Goal: Task Accomplishment & Management: Complete application form

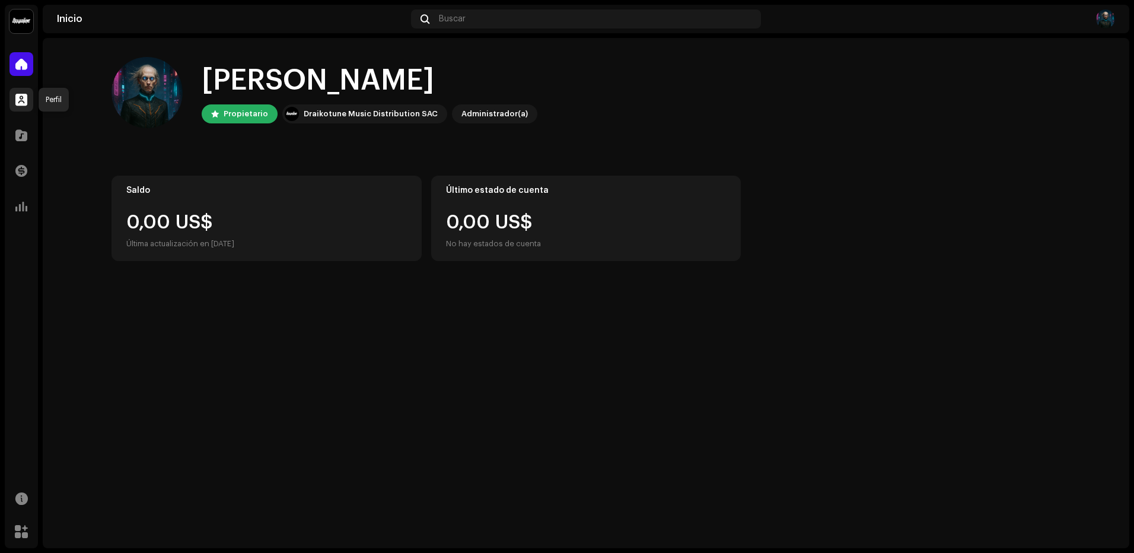
click at [21, 95] on span at bounding box center [21, 99] width 12 height 9
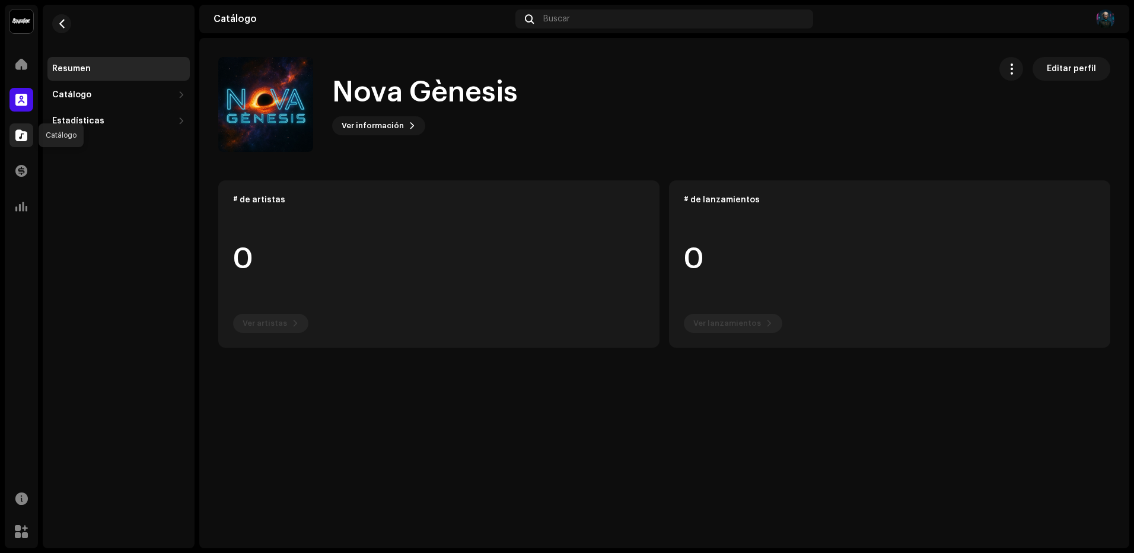
click at [33, 142] on div at bounding box center [21, 135] width 24 height 24
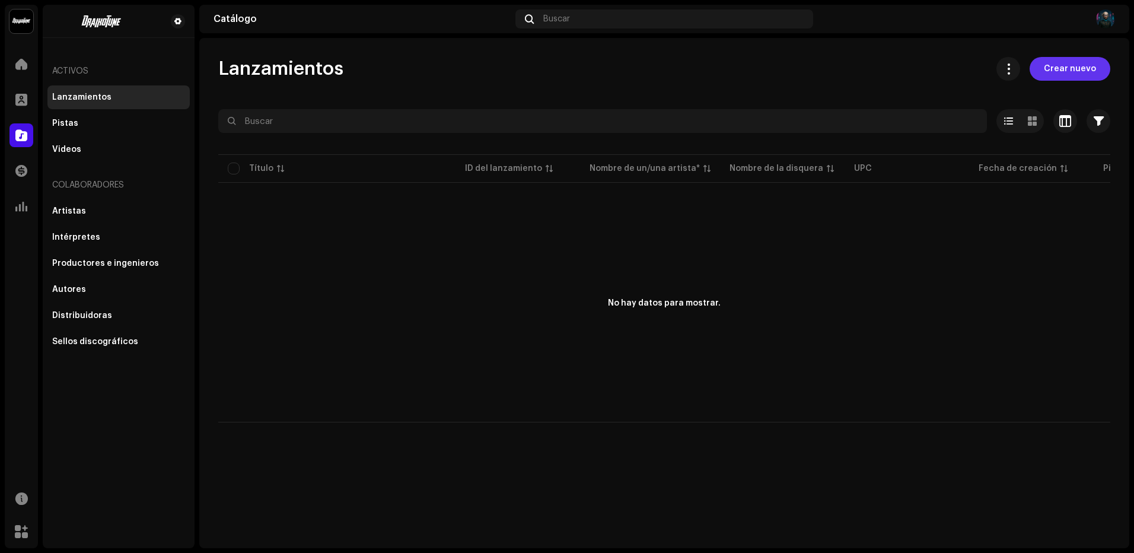
click at [1056, 69] on span "Crear nuevo" at bounding box center [1070, 69] width 52 height 24
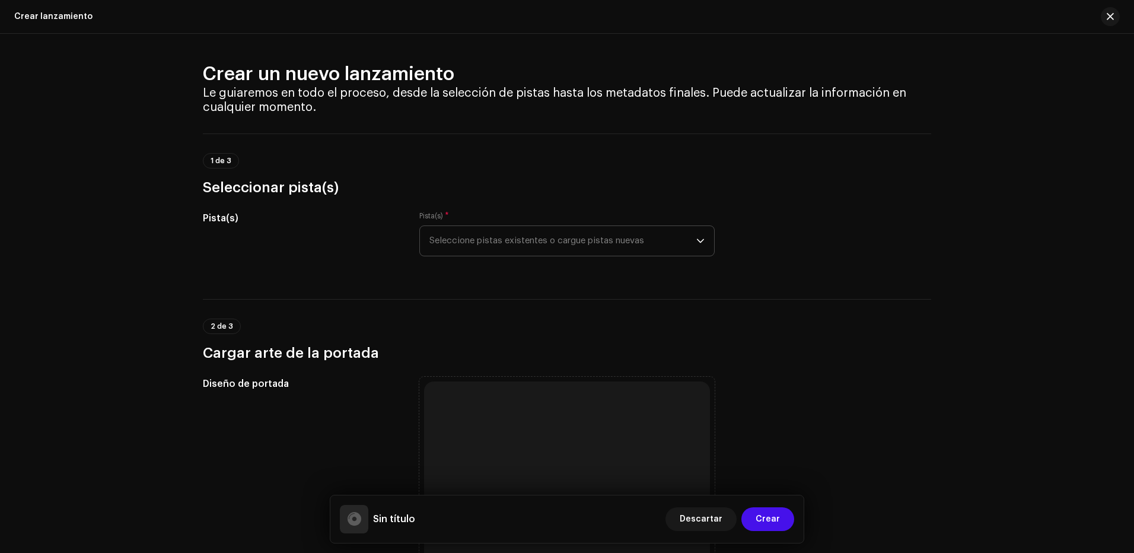
click at [533, 238] on span "Seleccione pistas existentes o cargue pistas nuevas" at bounding box center [562, 241] width 267 height 30
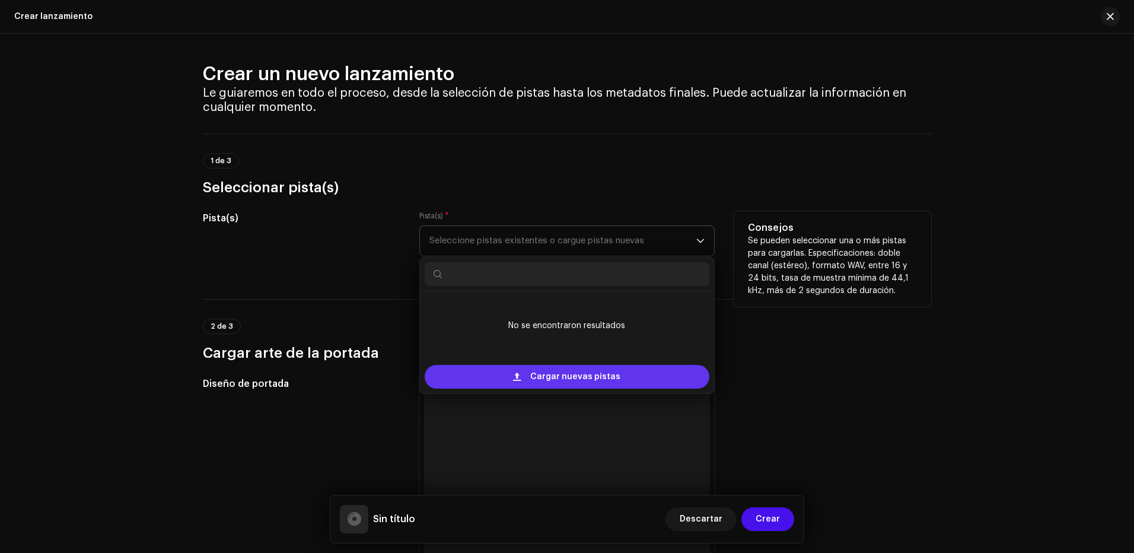
click at [565, 372] on span "Cargar nuevas pistas" at bounding box center [575, 377] width 90 height 24
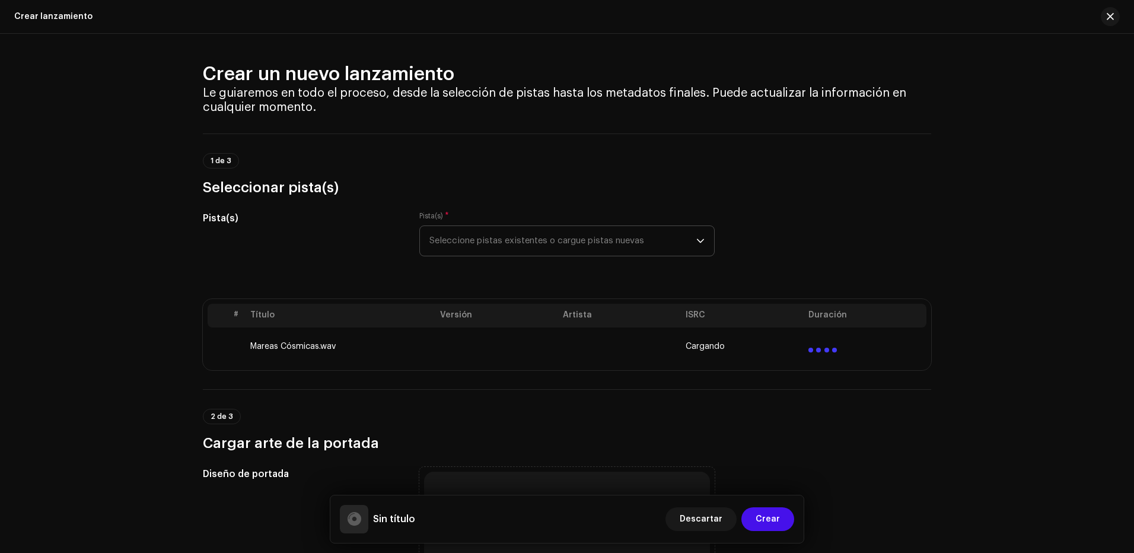
click at [399, 521] on h5 "Sin título" at bounding box center [394, 519] width 42 height 14
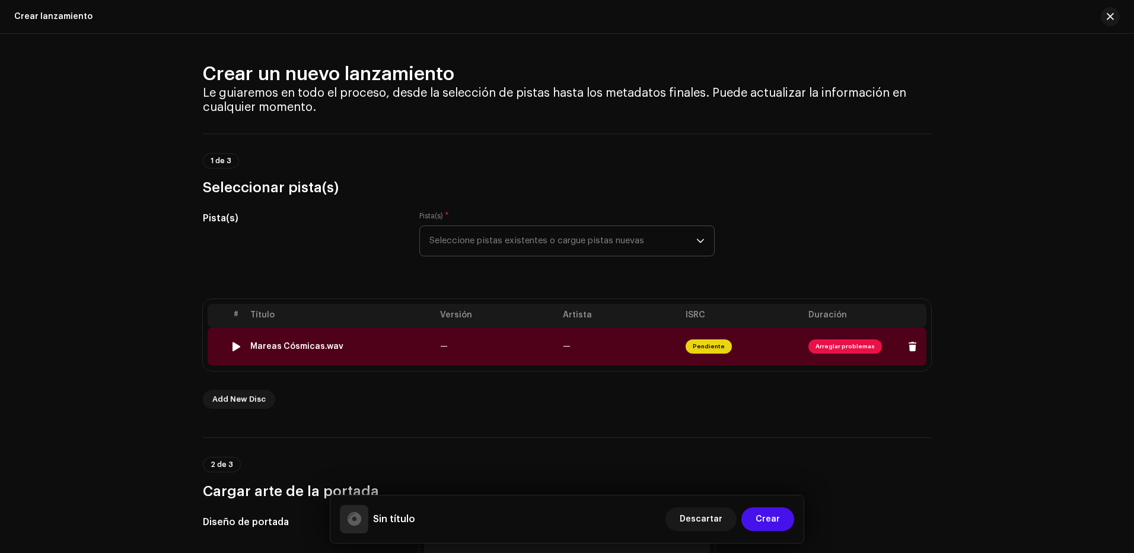
click at [844, 345] on span "Arreglar problemas" at bounding box center [846, 346] width 74 height 14
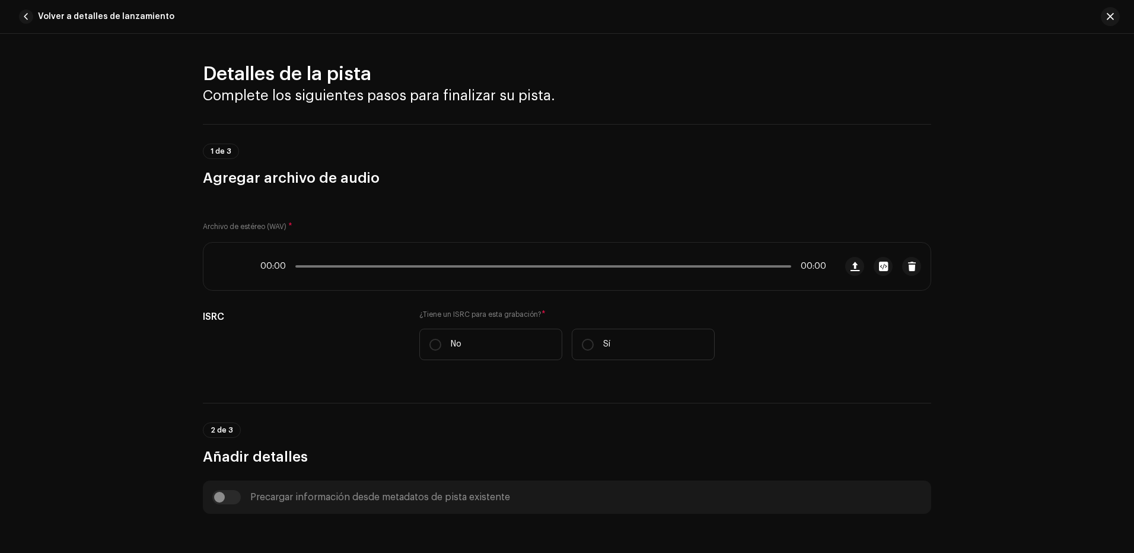
scroll to position [437, 0]
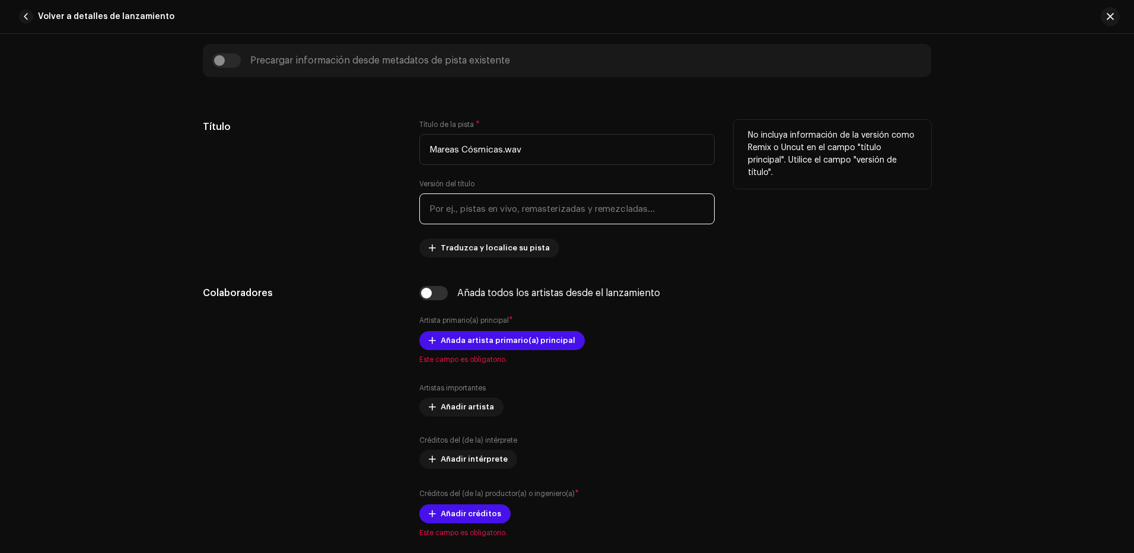
click at [510, 210] on input "text" at bounding box center [566, 208] width 295 height 31
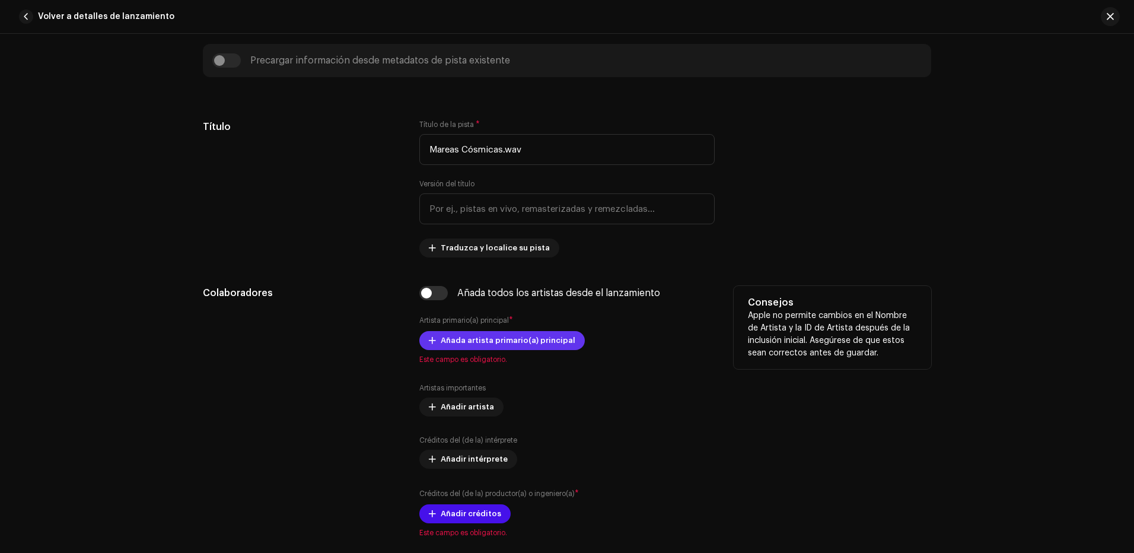
click at [525, 345] on span "Añada artista primario(a) principal" at bounding box center [508, 341] width 135 height 24
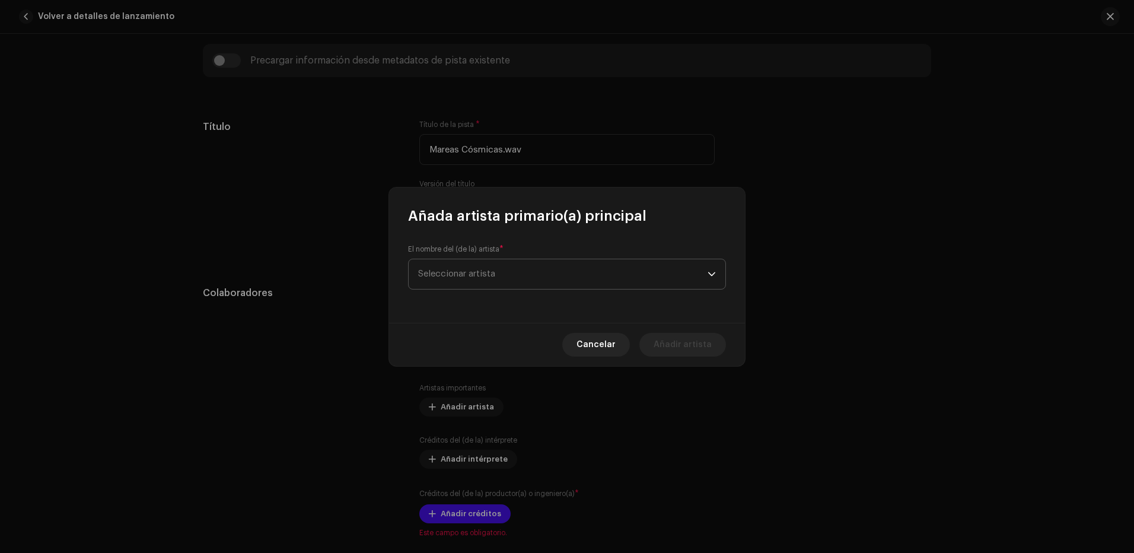
click at [521, 269] on span "Seleccionar artista" at bounding box center [562, 274] width 289 height 30
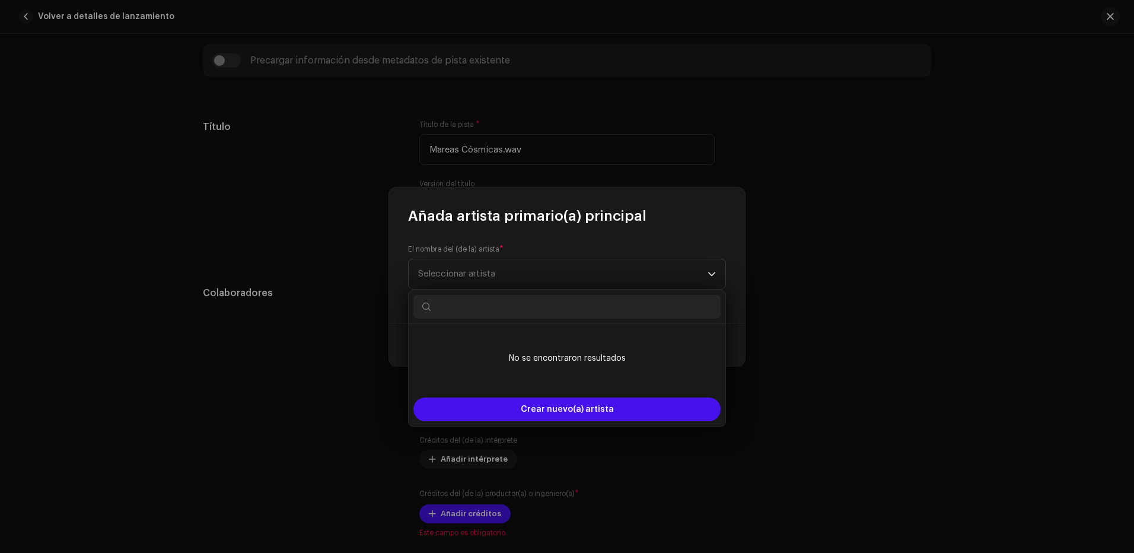
click at [517, 304] on input "text" at bounding box center [566, 307] width 307 height 24
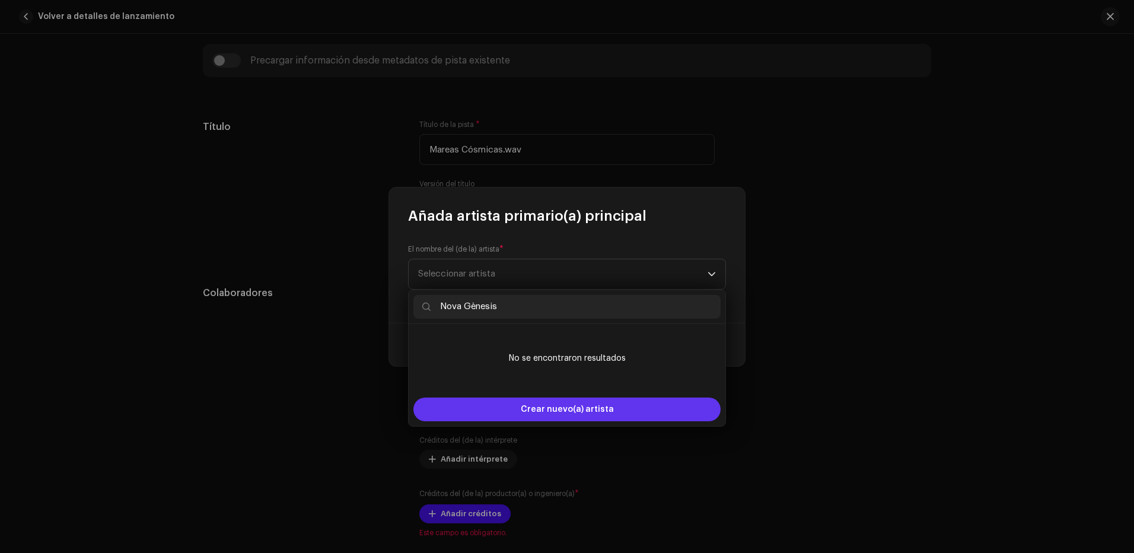
type input "Nova Gènesis"
click at [538, 412] on span "Crear nuevo(a) artista" at bounding box center [567, 409] width 93 height 24
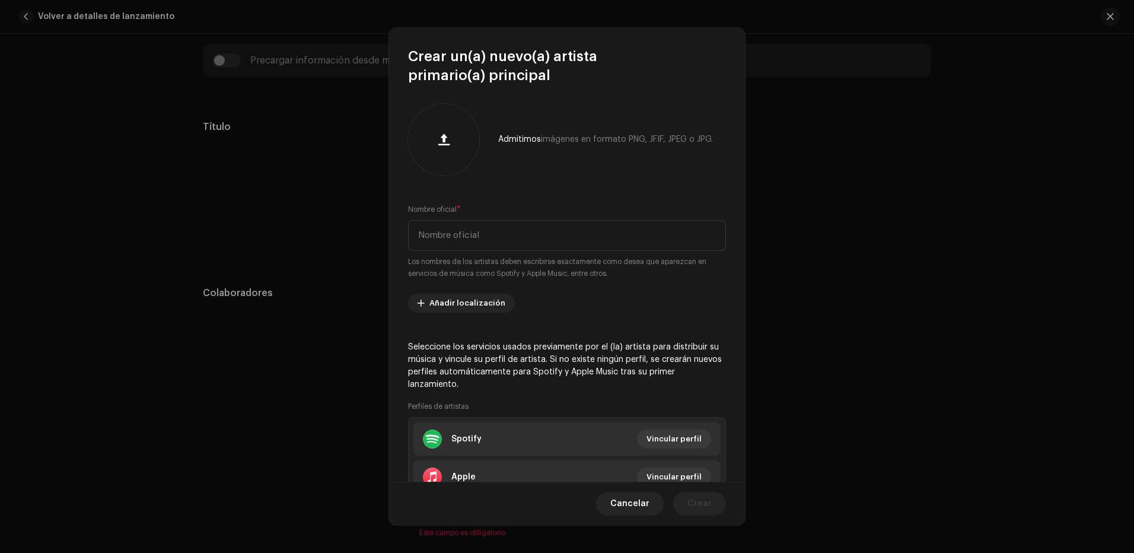
scroll to position [88, 0]
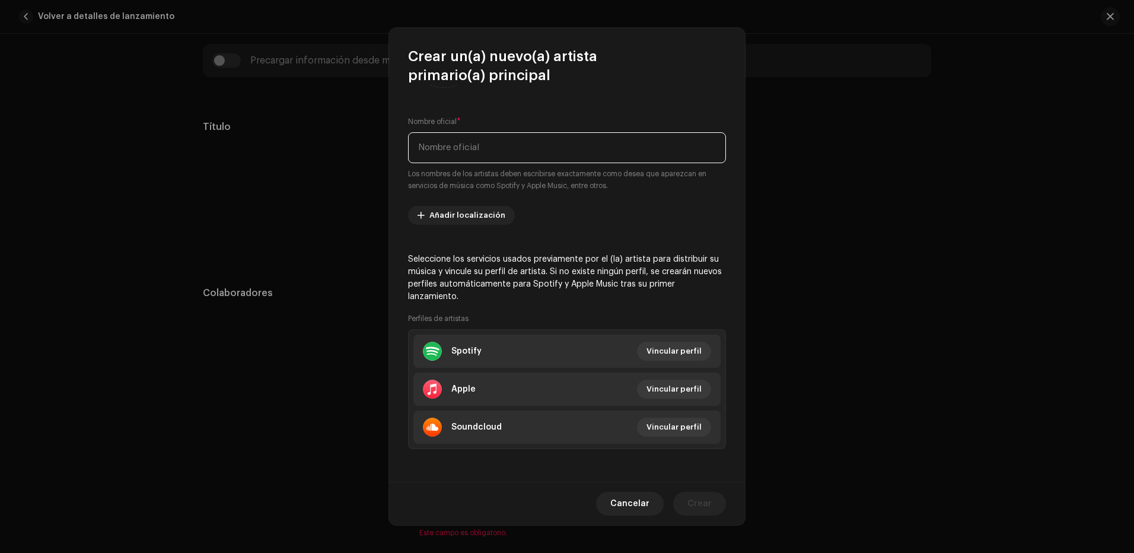
click at [473, 152] on input "text" at bounding box center [567, 147] width 318 height 31
type input "Nova Gènesis"
click at [698, 498] on span "Crear" at bounding box center [700, 504] width 24 height 24
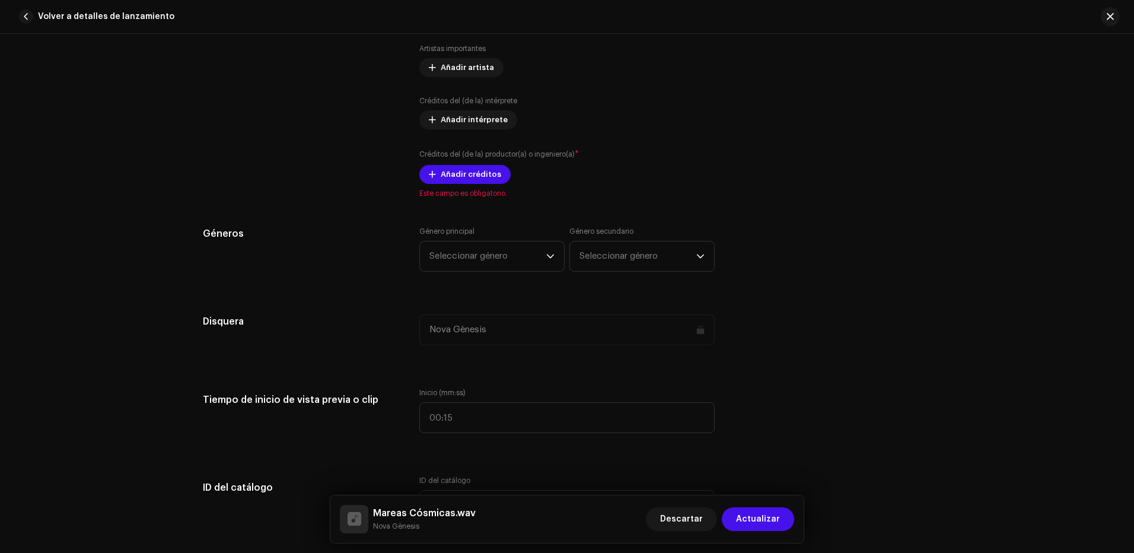
scroll to position [793, 0]
click at [474, 175] on span "Añadir créditos" at bounding box center [471, 173] width 61 height 24
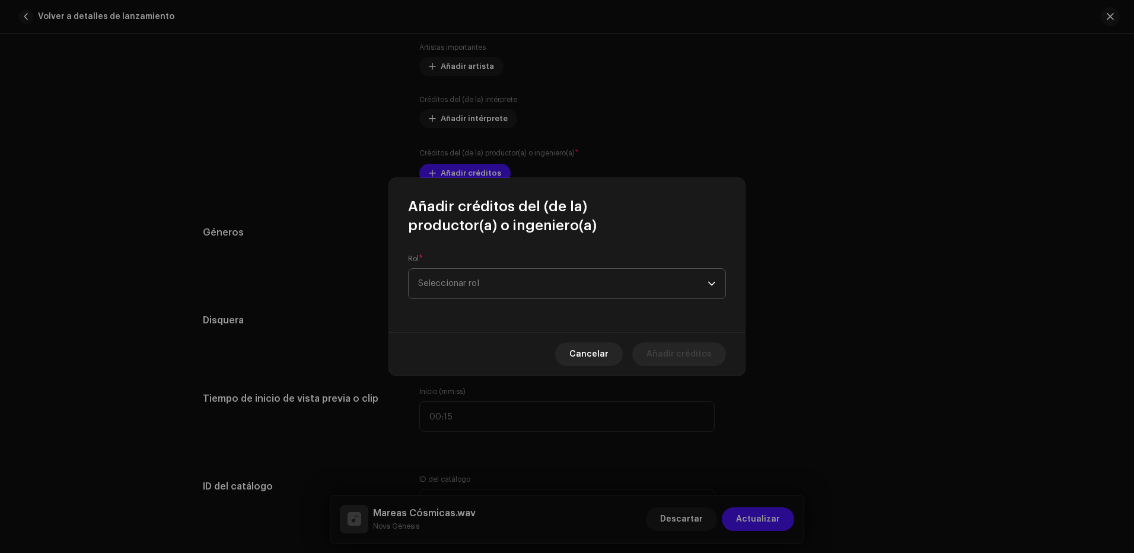
click at [479, 284] on span "Seleccionar rol" at bounding box center [562, 284] width 289 height 30
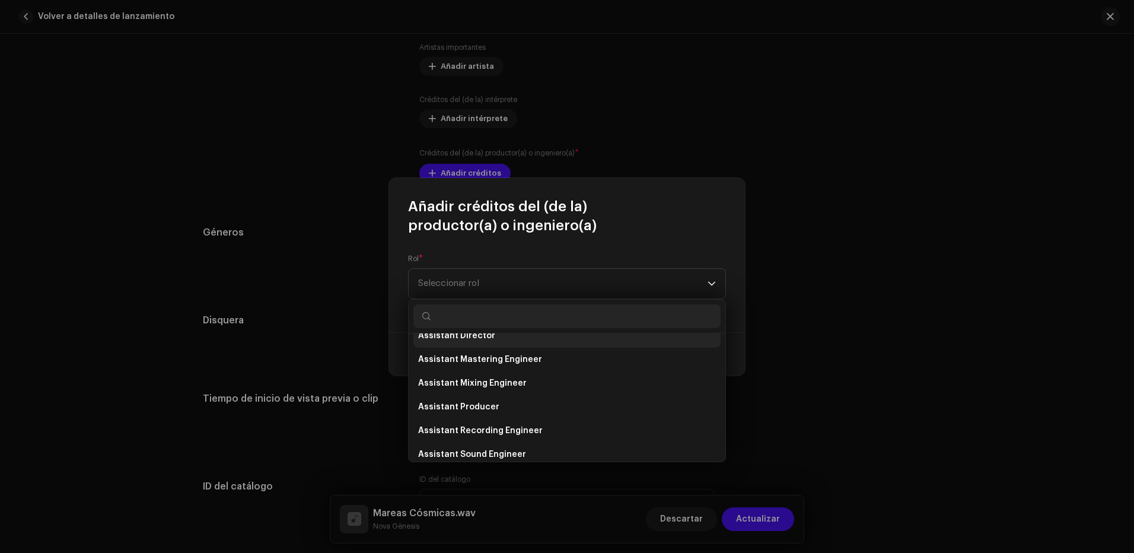
scroll to position [0, 0]
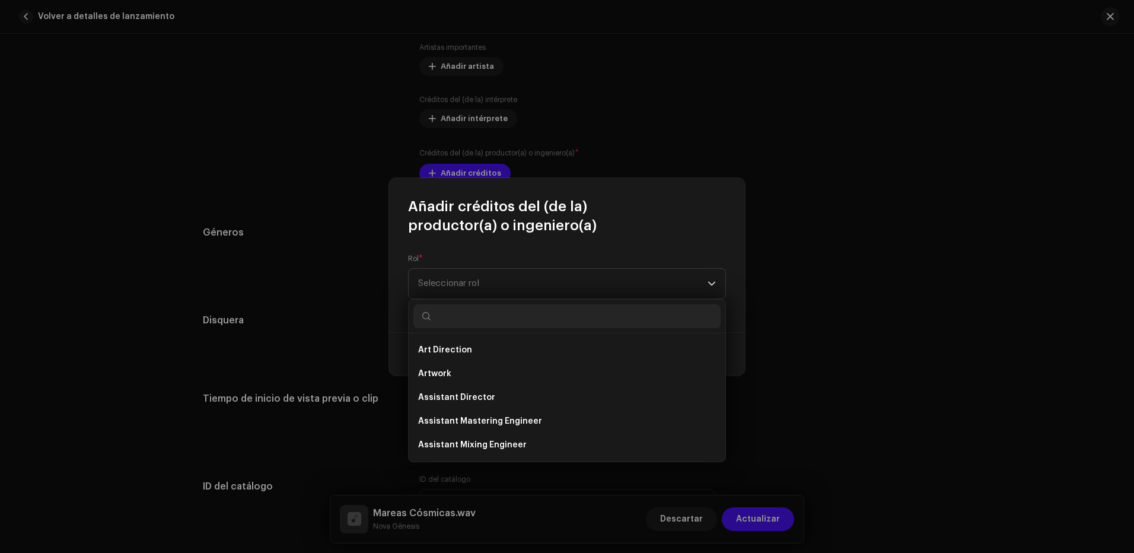
click at [450, 254] on div "Rol * Seleccionar rol" at bounding box center [567, 276] width 318 height 45
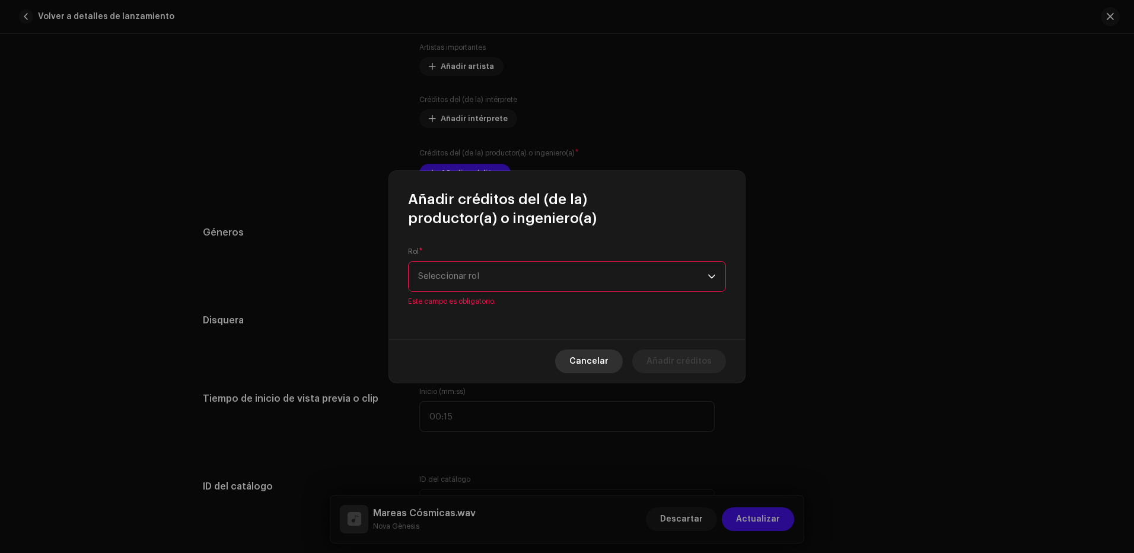
click at [600, 355] on span "Cancelar" at bounding box center [588, 361] width 39 height 24
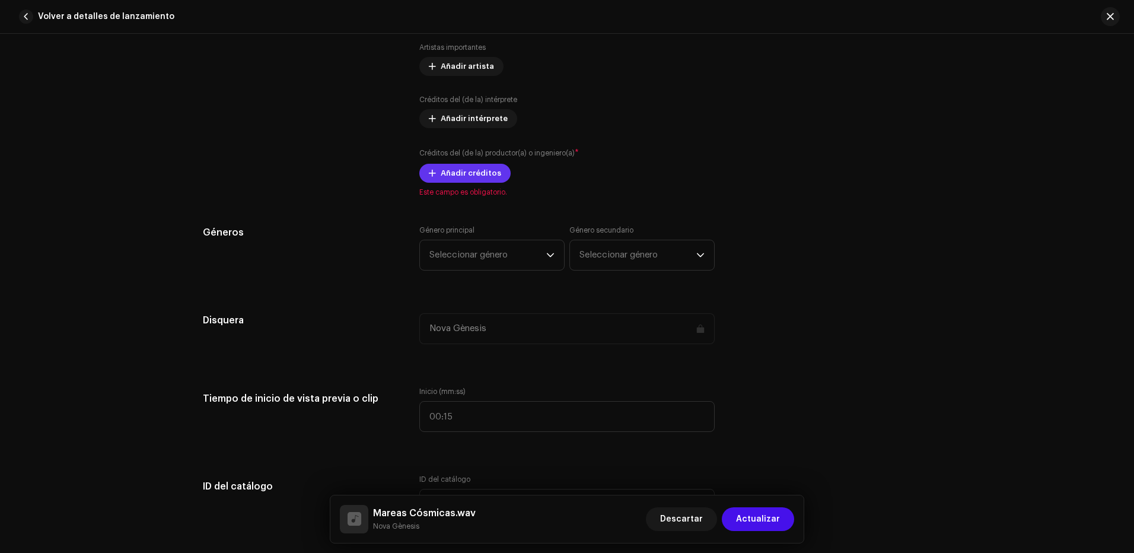
click at [461, 171] on span "Añadir créditos" at bounding box center [471, 173] width 61 height 24
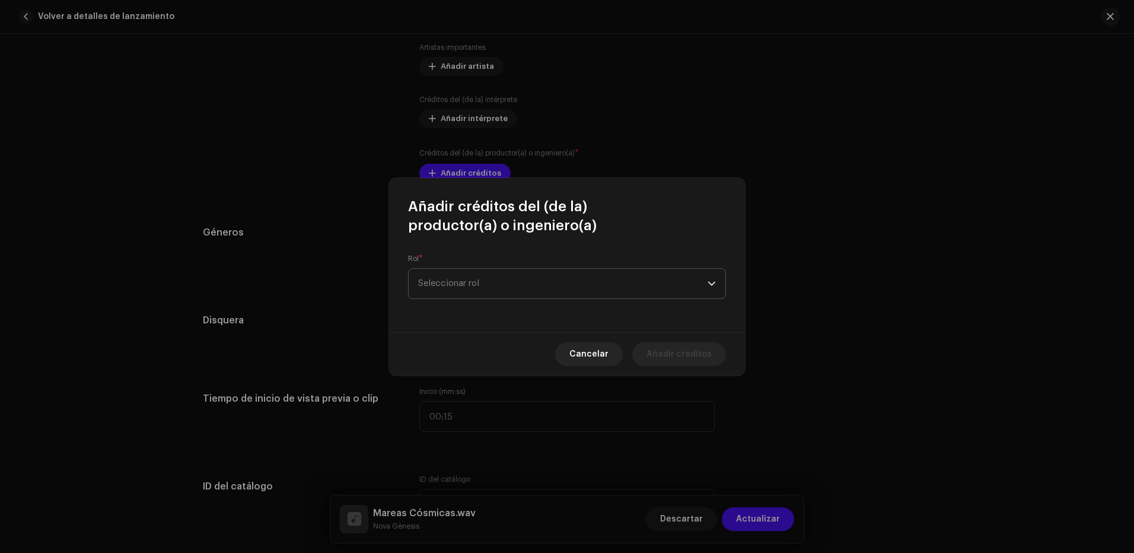
click at [533, 282] on span "Seleccionar rol" at bounding box center [562, 284] width 289 height 30
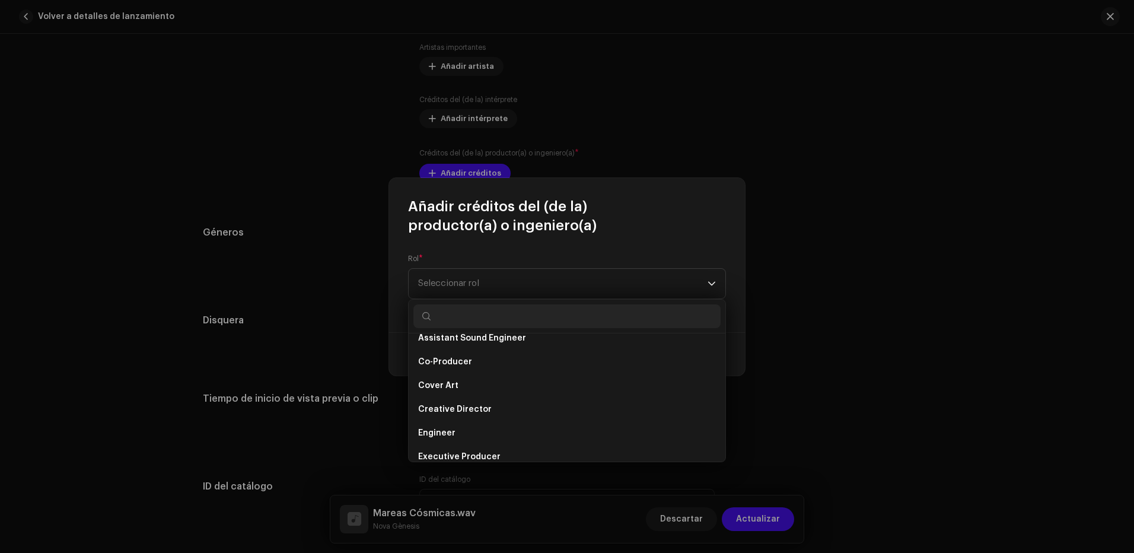
scroll to position [522, 0]
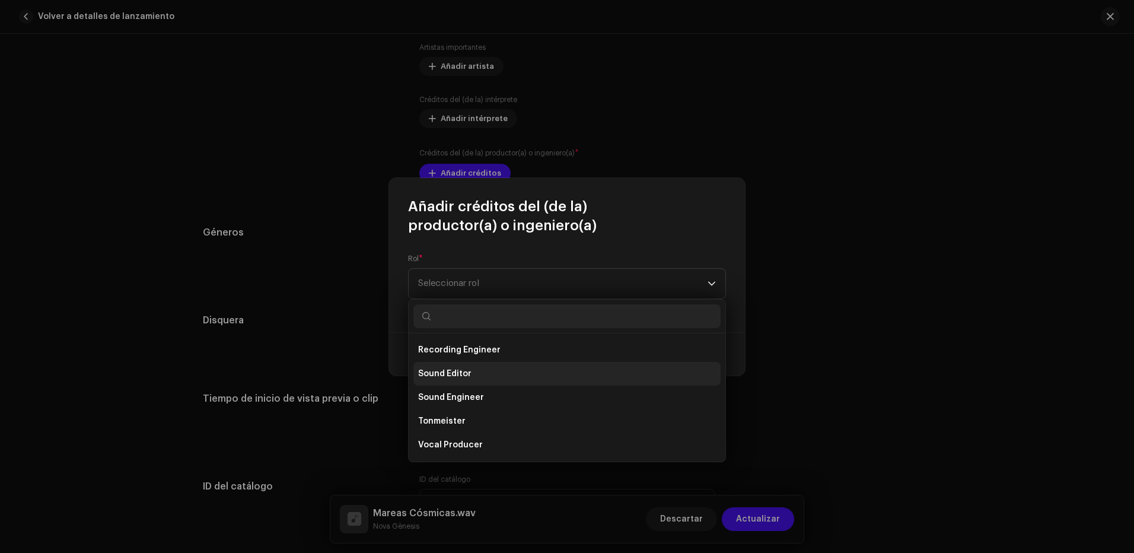
click at [476, 372] on li "Sound Editor" at bounding box center [566, 374] width 307 height 24
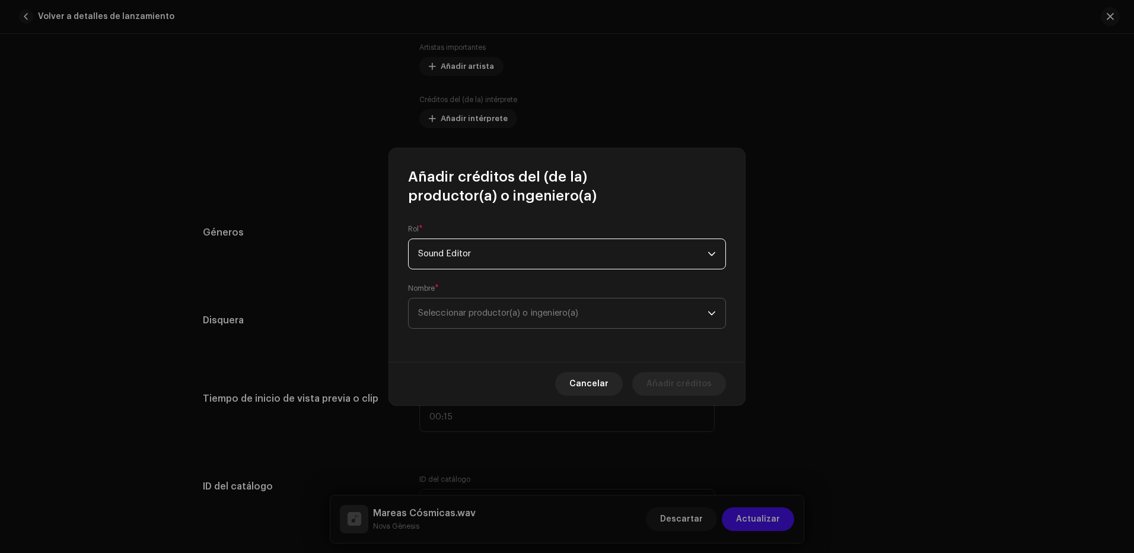
click at [499, 313] on span "Seleccionar productor(a) o ingeniero(a)" at bounding box center [498, 312] width 160 height 9
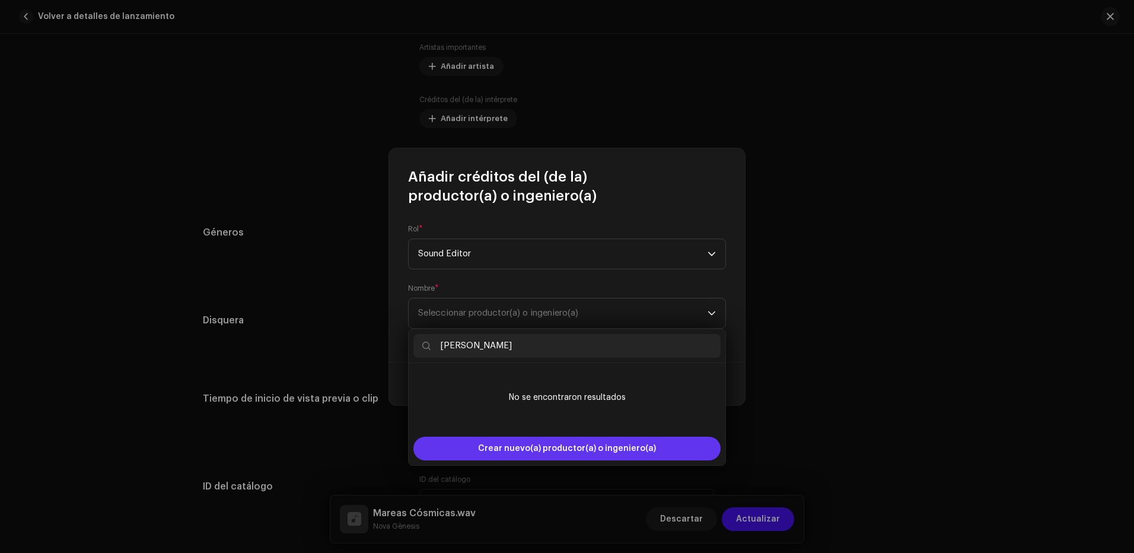
type input "[PERSON_NAME]"
click at [540, 445] on span "Crear nuevo(a) productor(a) o ingeniero(a)" at bounding box center [567, 449] width 178 height 24
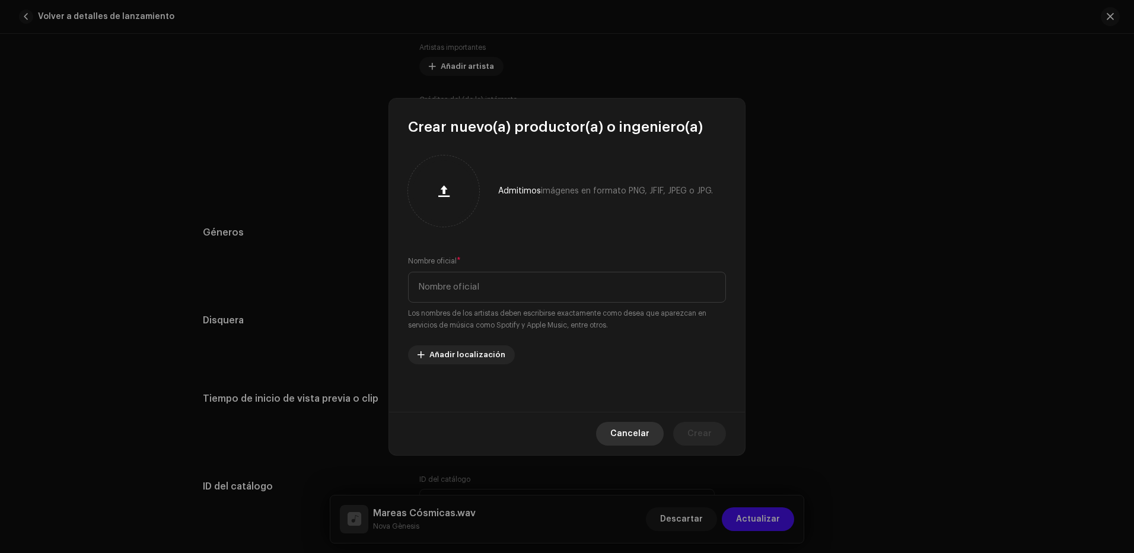
click at [634, 428] on span "Cancelar" at bounding box center [629, 434] width 39 height 24
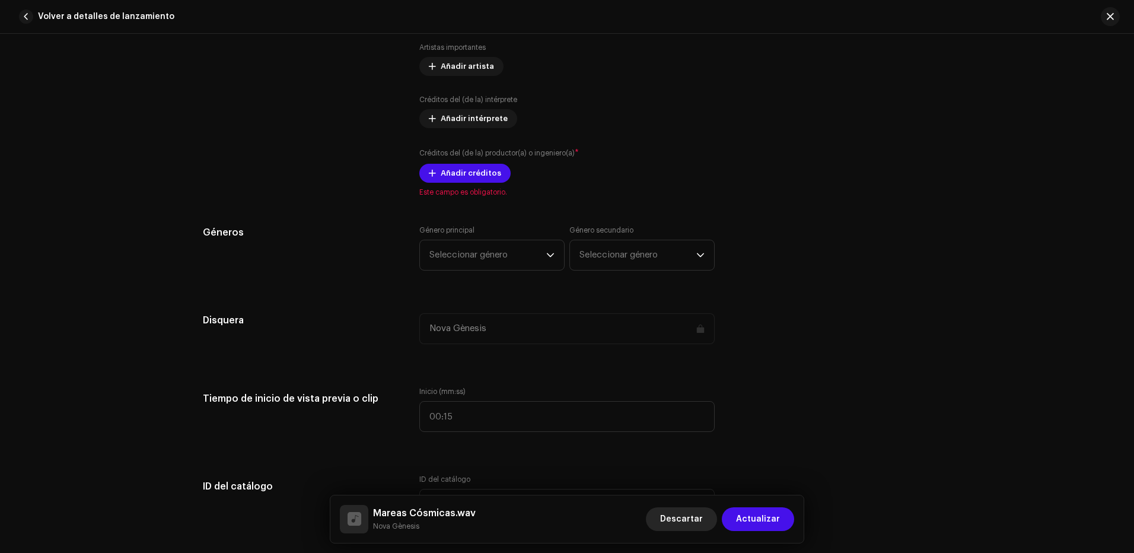
click at [696, 520] on span "Descartar" at bounding box center [681, 519] width 43 height 24
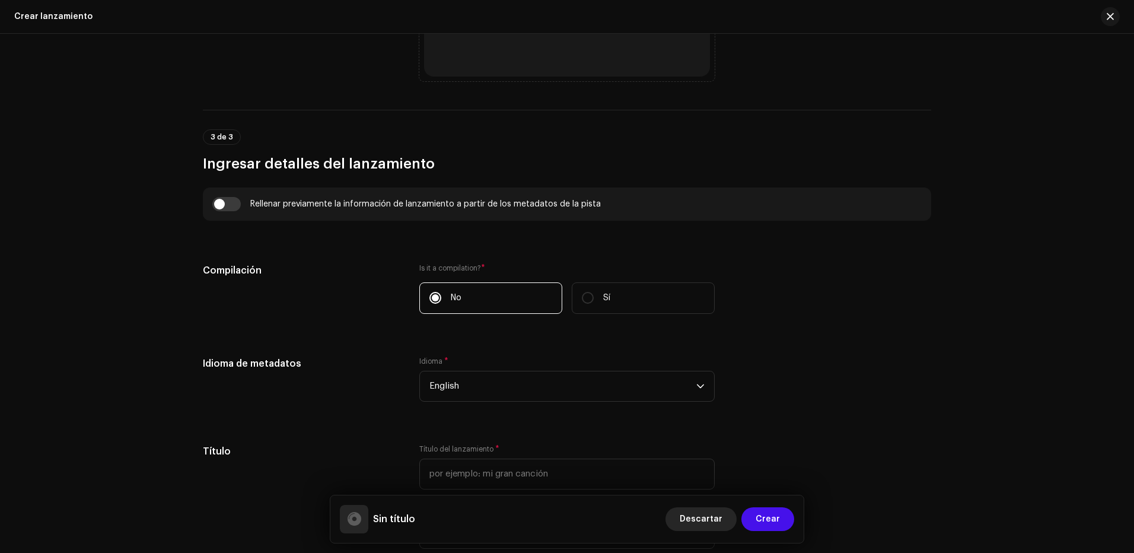
scroll to position [712, 0]
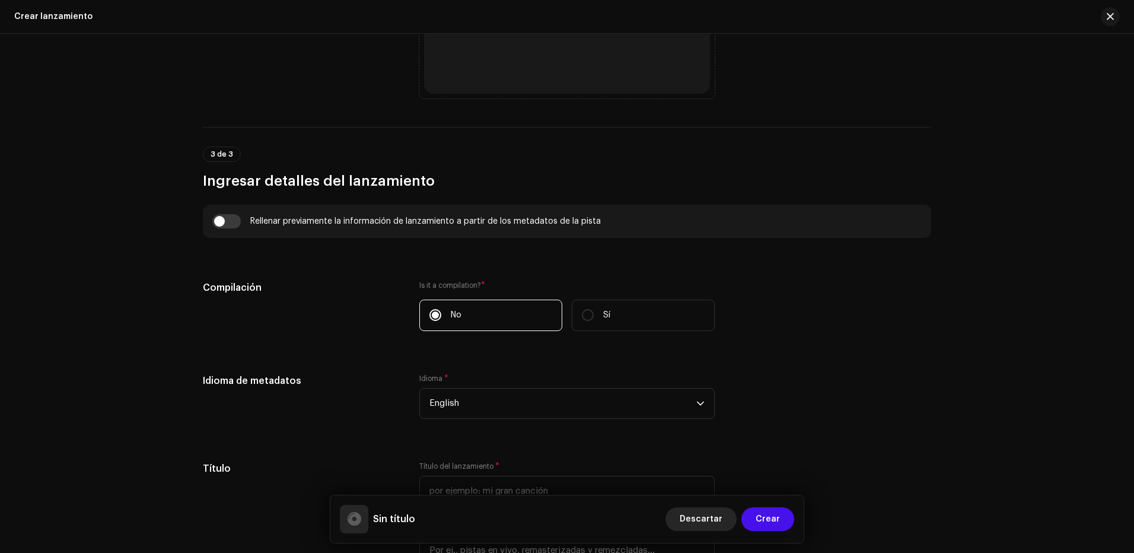
click at [715, 518] on span "Descartar" at bounding box center [701, 519] width 43 height 24
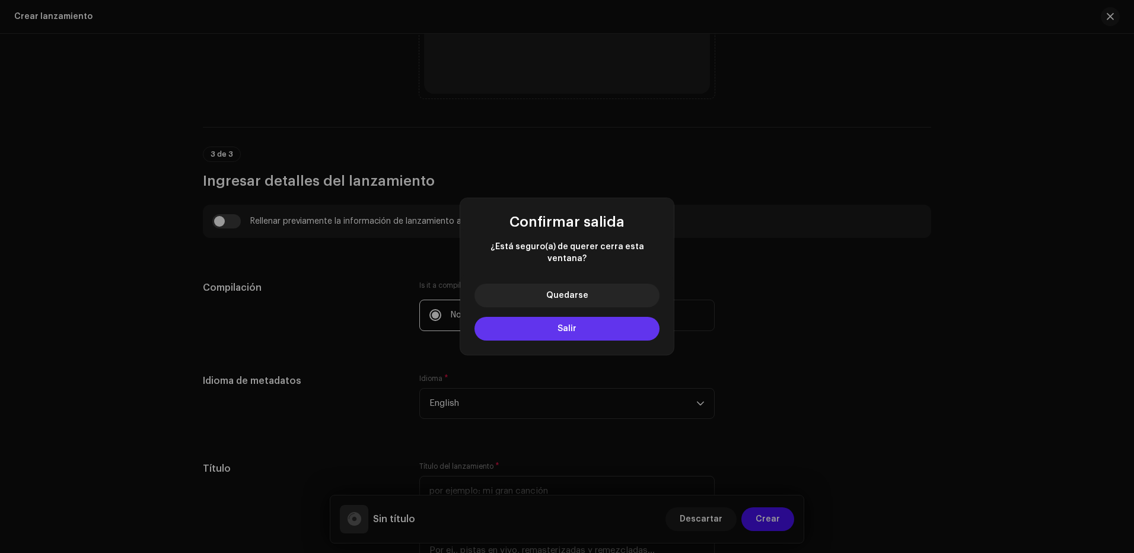
click at [583, 325] on button "Salir" at bounding box center [567, 329] width 185 height 24
